Goal: Check status

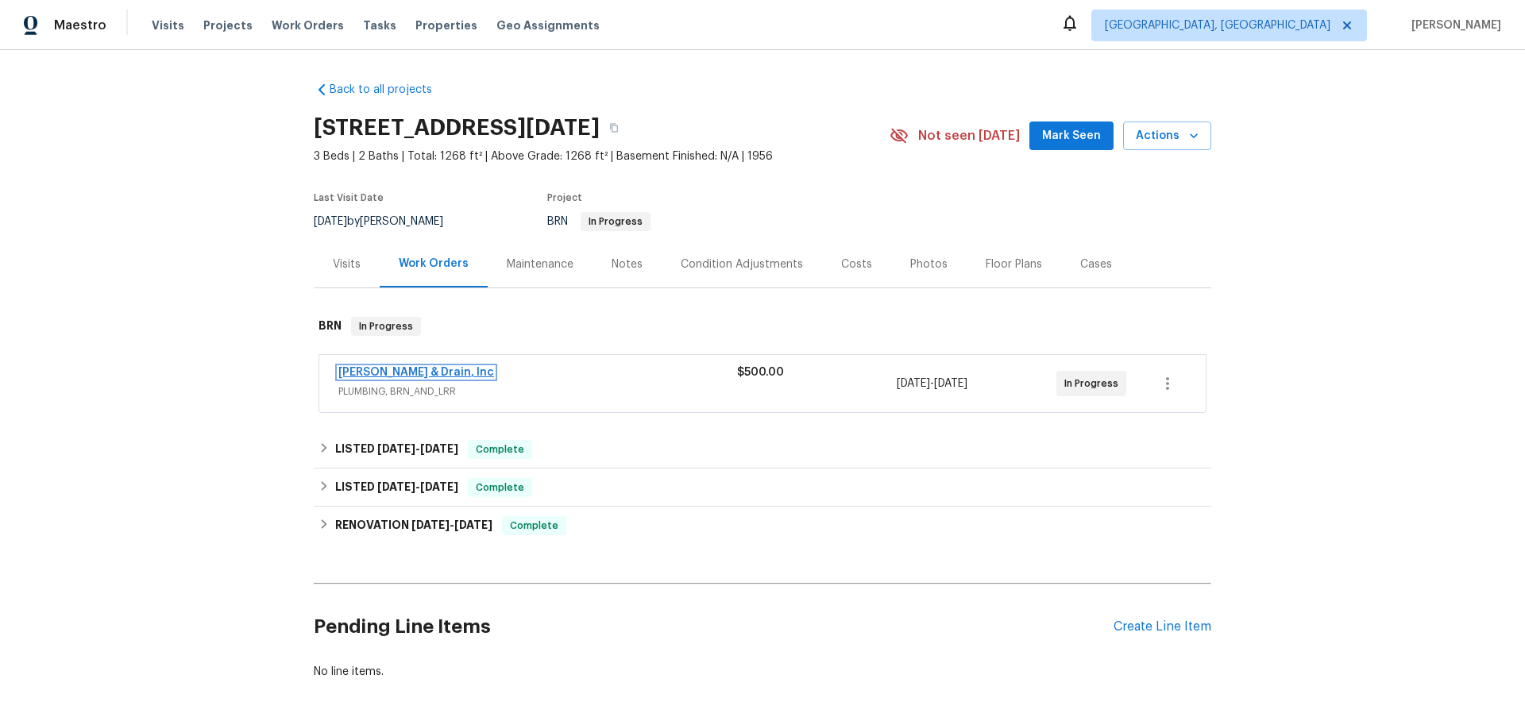
click at [396, 374] on link "[PERSON_NAME] & Drain, Inc" at bounding box center [416, 372] width 156 height 11
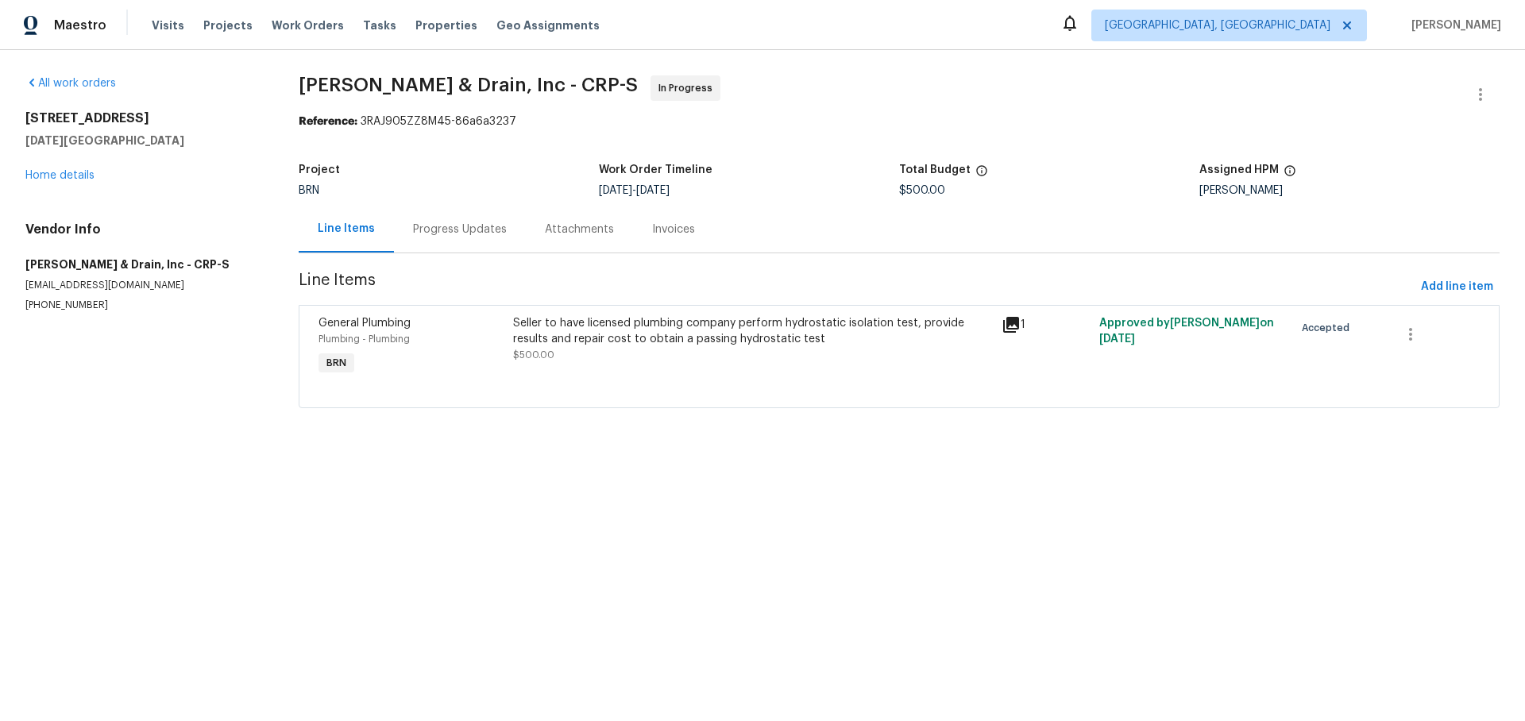
click at [461, 214] on div "Progress Updates" at bounding box center [460, 229] width 132 height 47
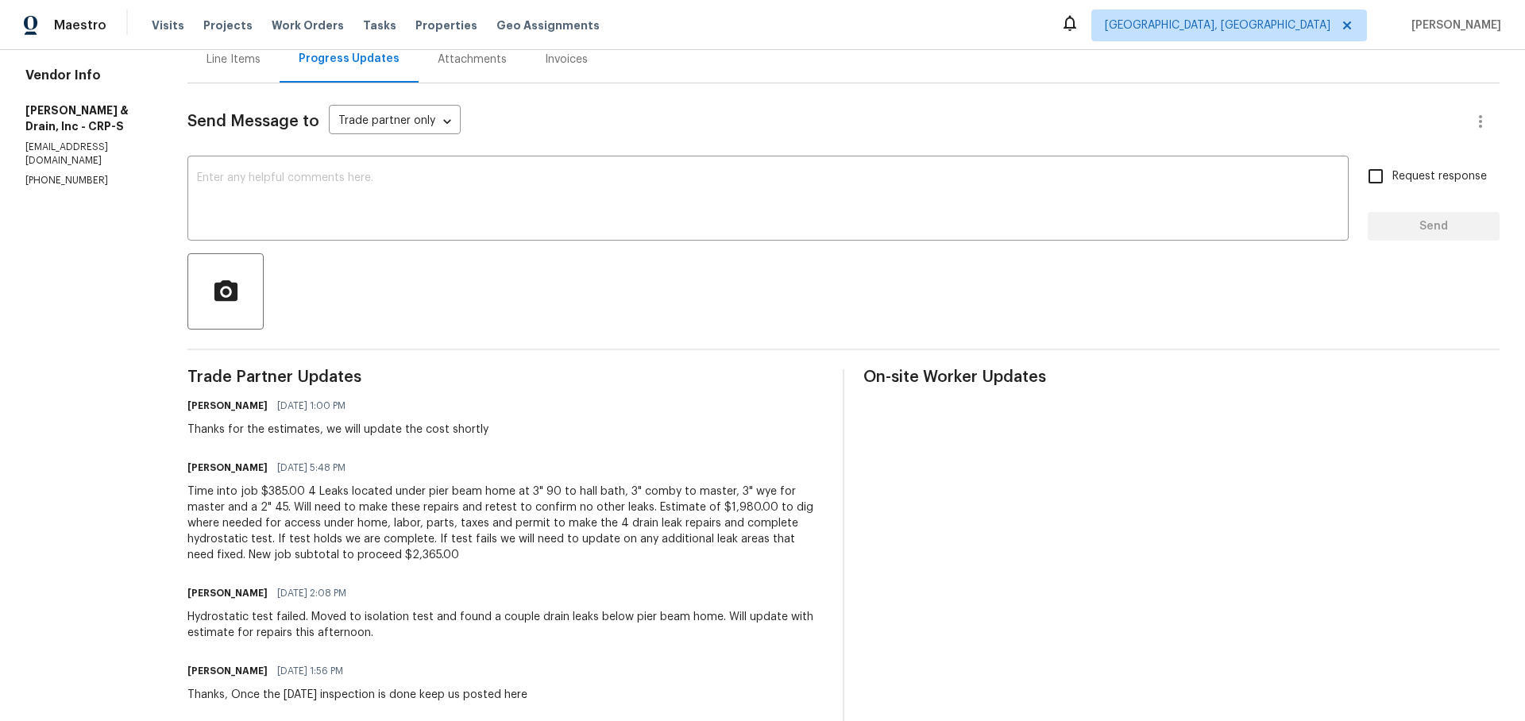
scroll to position [171, 0]
click at [345, 564] on div "Trade Partner Updates [PERSON_NAME] [DATE] 1:00 PM Thanks for the estimates, we…" at bounding box center [505, 623] width 636 height 508
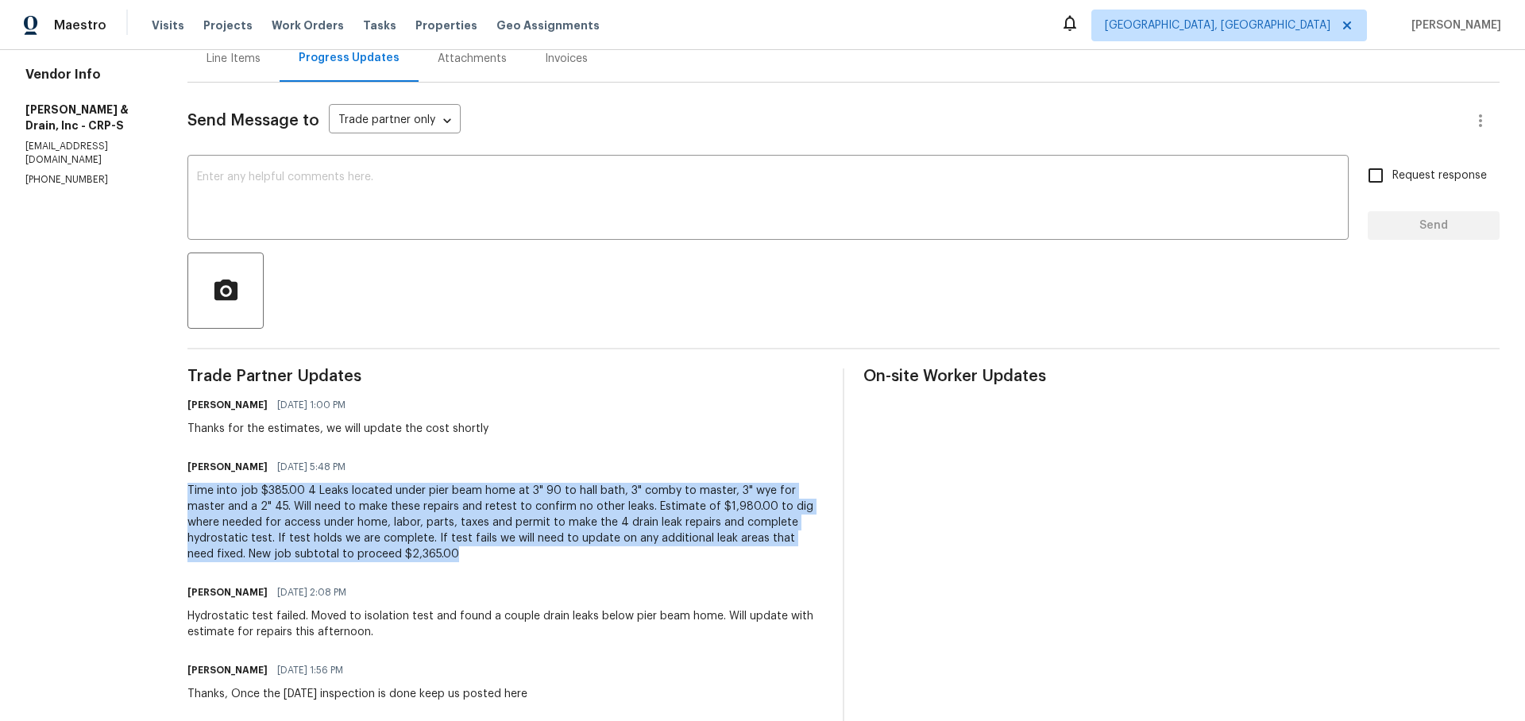
drag, startPoint x: 361, startPoint y: 555, endPoint x: 180, endPoint y: 491, distance: 192.2
click at [180, 491] on div "All work orders [STREET_ADDRESS][DATE] Home details Vendor Info [PERSON_NAME] &…" at bounding box center [762, 390] width 1525 height 1023
copy div "Time into job $385.00 4 Leaks located under pier beam home at 3" 90 to hall bat…"
